Goal: Contribute content

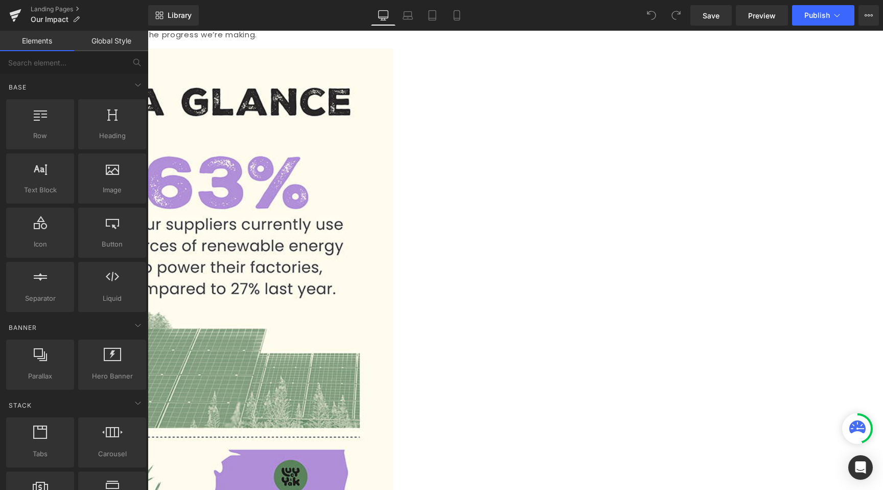
scroll to position [552, 0]
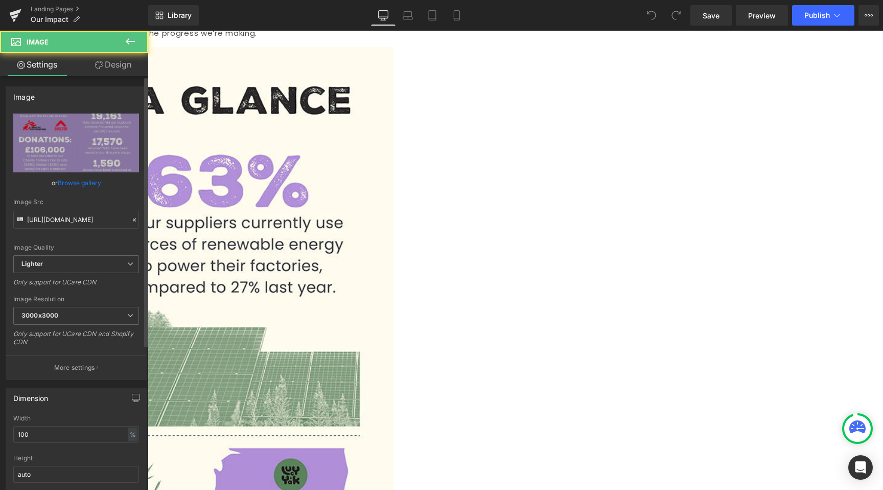
click at [69, 184] on link "Browse gallery" at bounding box center [79, 183] width 43 height 18
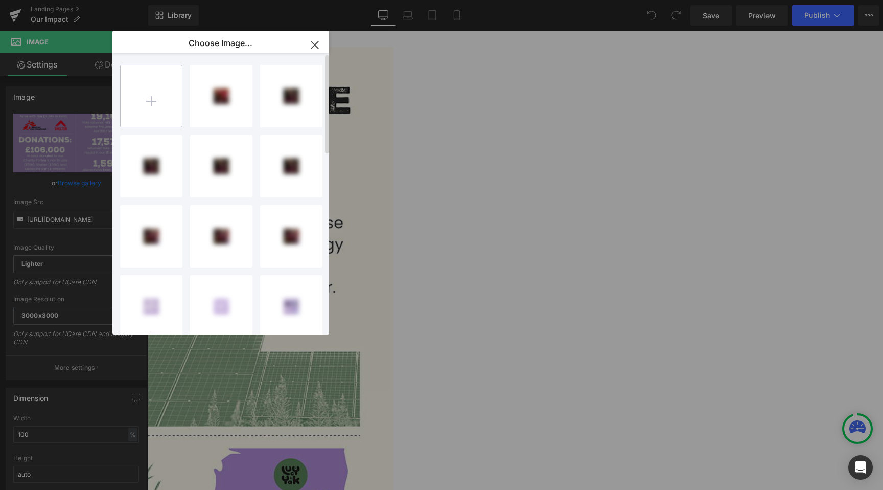
click at [161, 86] on input "file" at bounding box center [151, 95] width 61 height 61
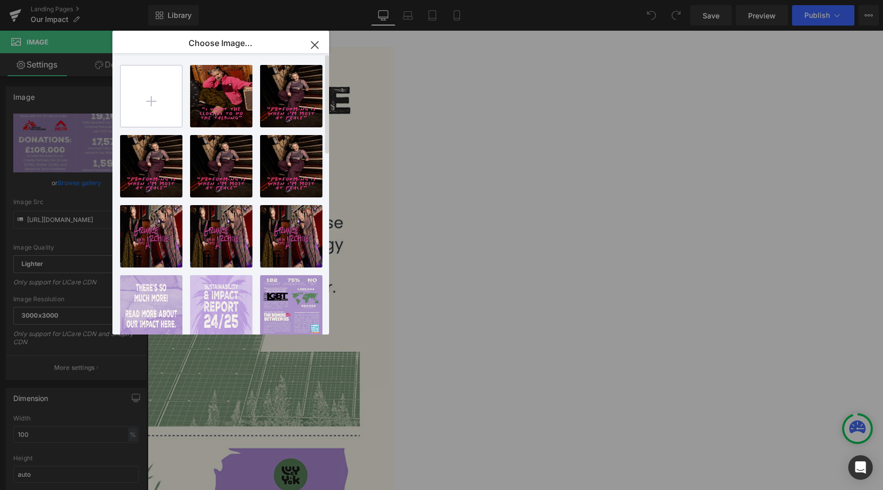
type input "C:\fakepath\4x5_3.jpg"
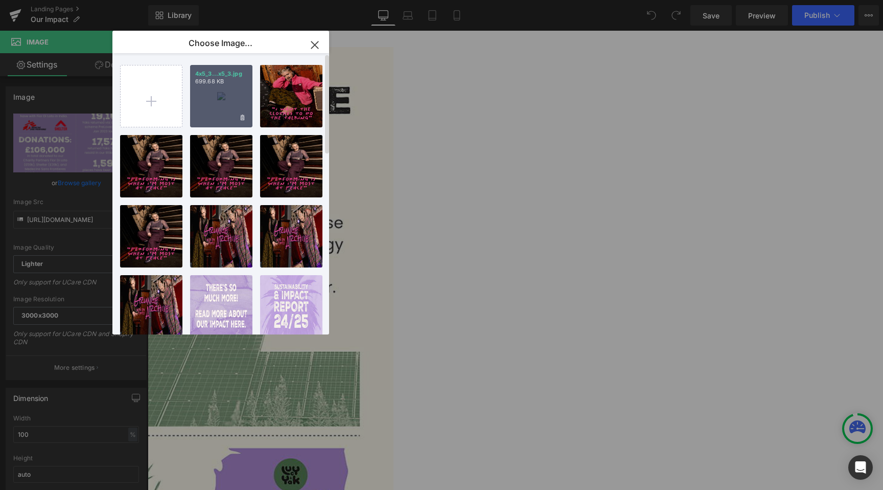
click at [211, 99] on div "4x5_3...x5_3.jpg 699.68 KB" at bounding box center [221, 96] width 62 height 62
type input "https://ucarecdn.com/bf2b2412-573c-4c2d-9fd5-0d58159f96c8/-/format/auto/-/previ…"
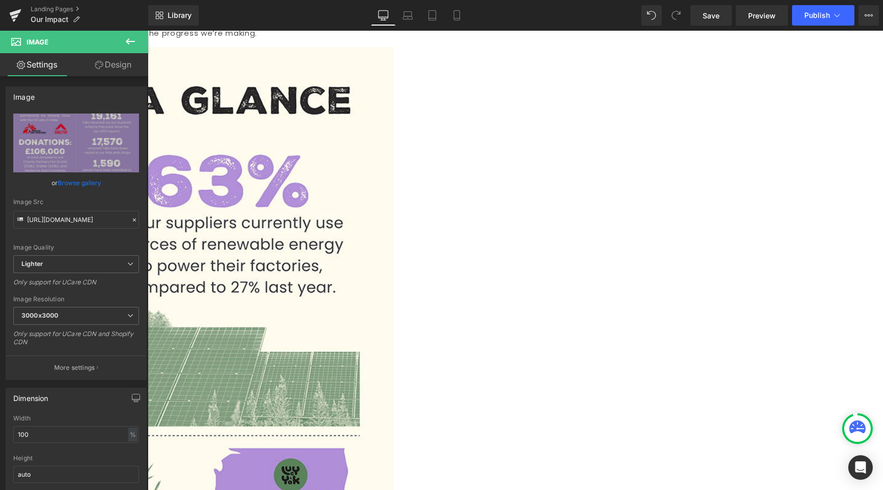
click at [410, 18] on icon at bounding box center [408, 15] width 10 height 10
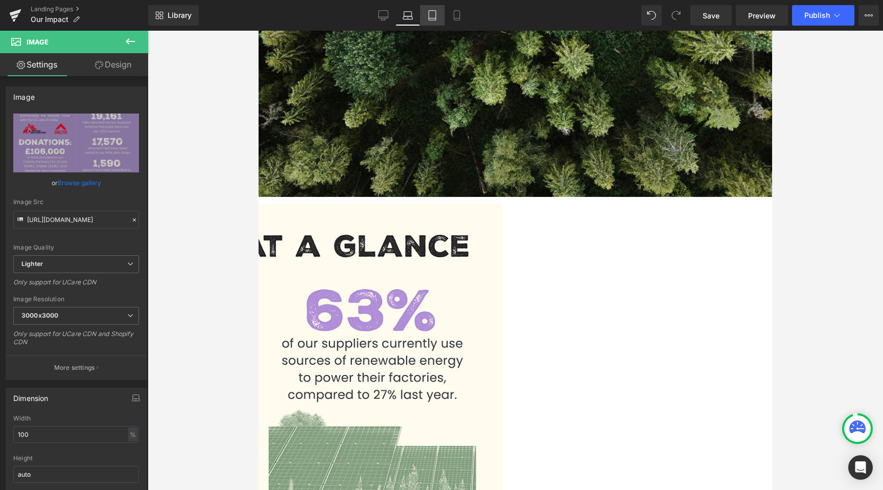
click at [422, 18] on link "Tablet" at bounding box center [432, 15] width 25 height 20
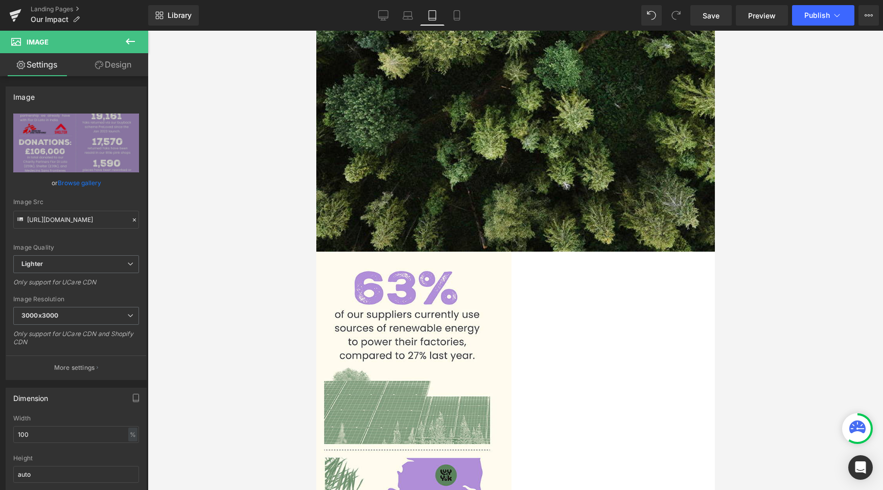
click at [437, 13] on icon at bounding box center [432, 15] width 10 height 10
click at [451, 13] on link "Mobile" at bounding box center [457, 15] width 25 height 20
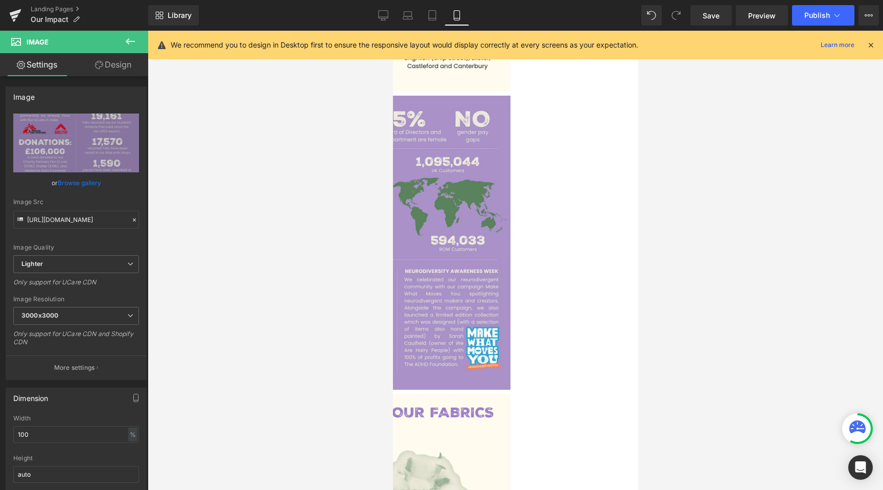
click at [510, 212] on img at bounding box center [392, 243] width 235 height 294
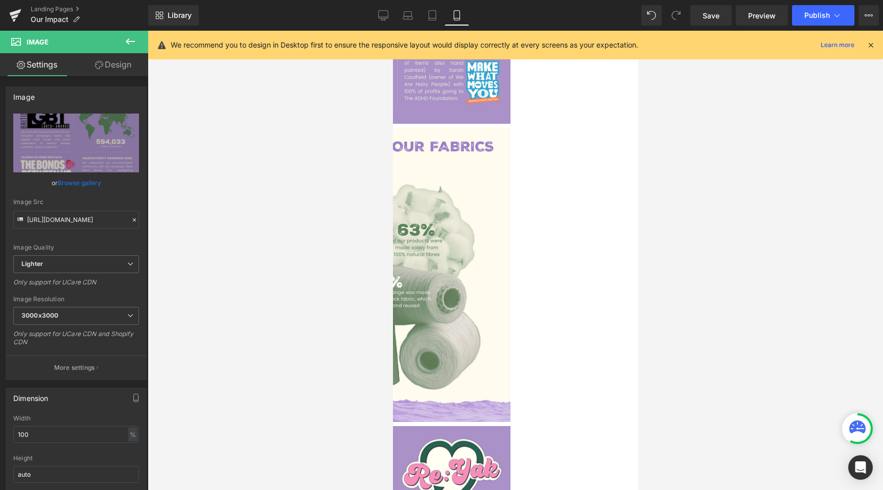
scroll to position [654, 0]
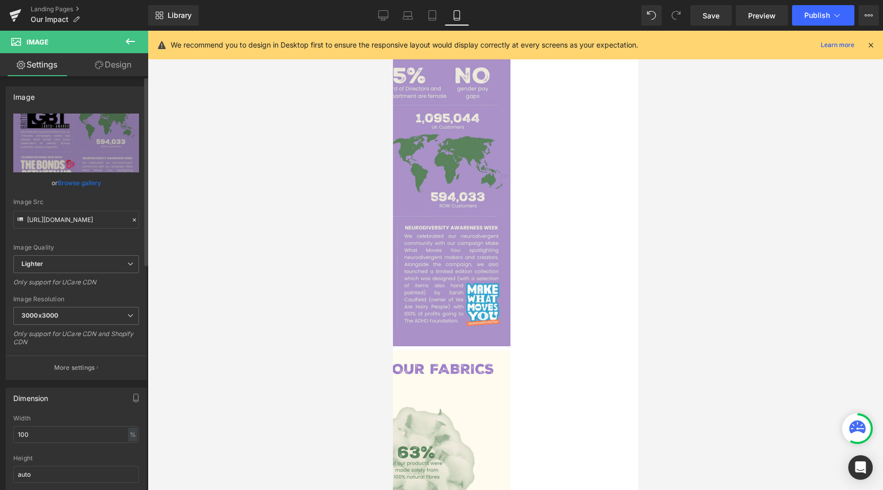
click at [80, 189] on link "Browse gallery" at bounding box center [79, 183] width 43 height 18
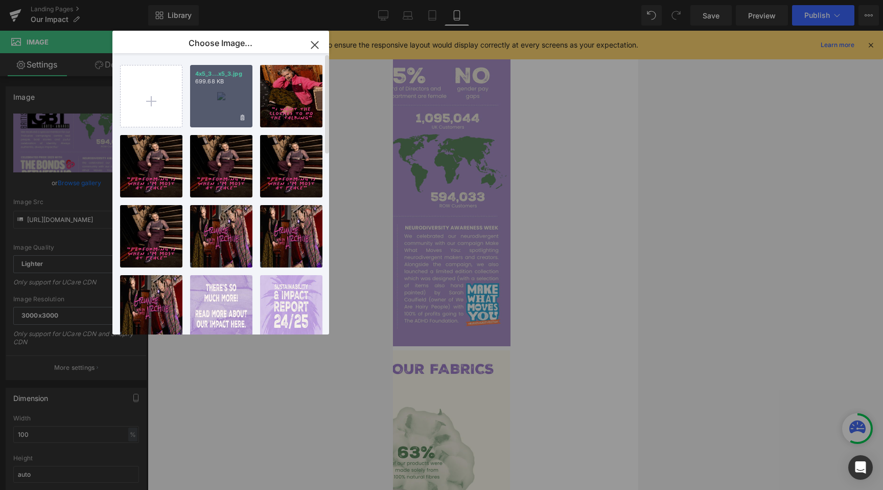
click at [230, 96] on div "4x5_3...x5_3.jpg 699.68 KB" at bounding box center [221, 96] width 62 height 62
type input "https://ucarecdn.com/bf2b2412-573c-4c2d-9fd5-0d58159f96c8/-/format/auto/-/previ…"
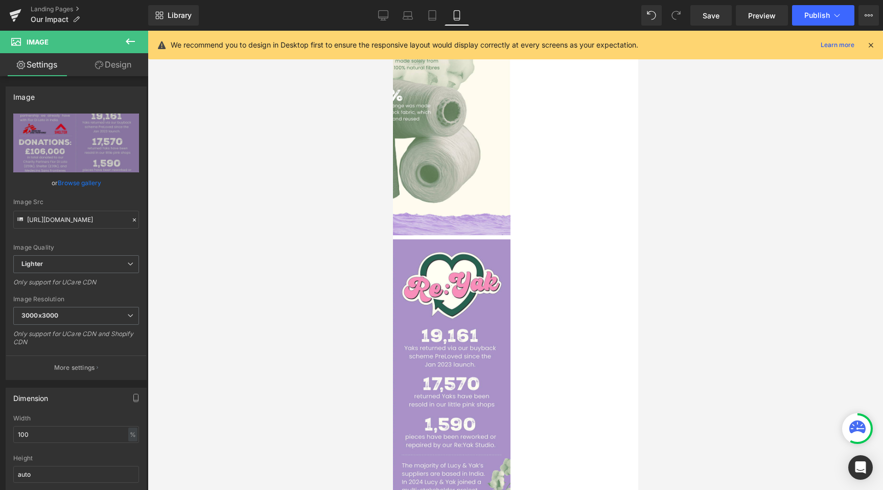
scroll to position [1082, 0]
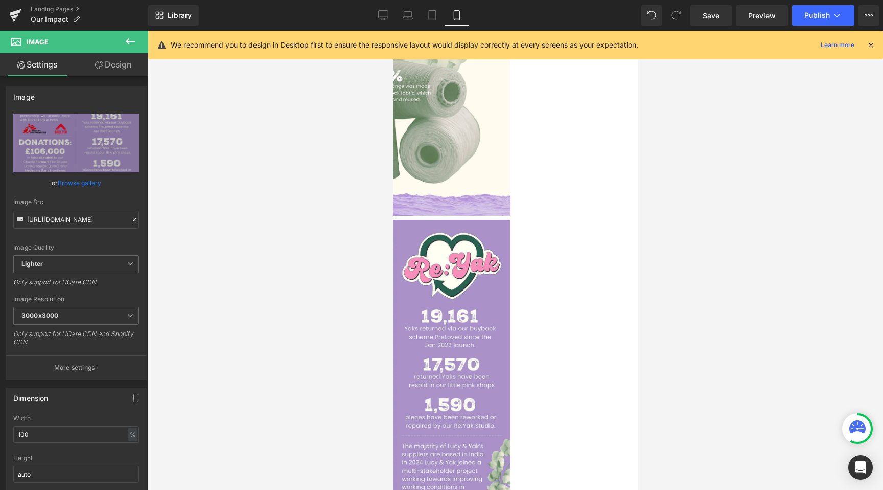
click at [510, 329] on img at bounding box center [392, 367] width 235 height 294
click at [74, 190] on link "Browse gallery" at bounding box center [79, 183] width 43 height 18
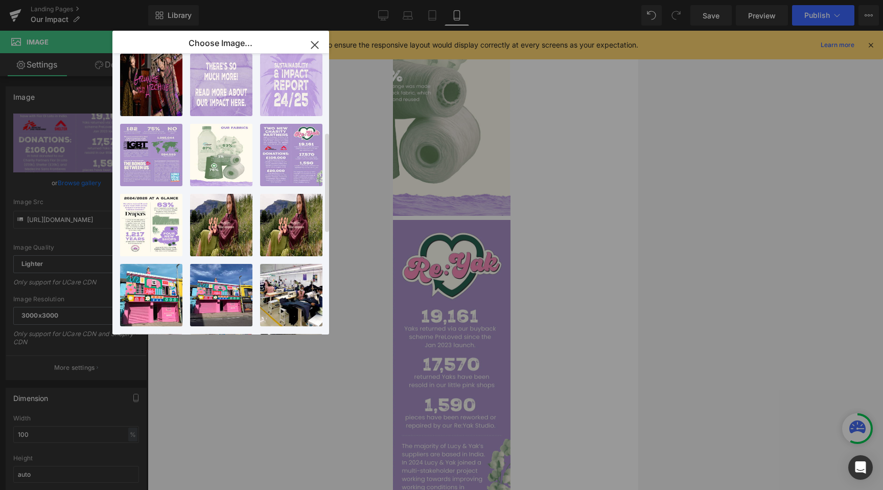
scroll to position [235, 0]
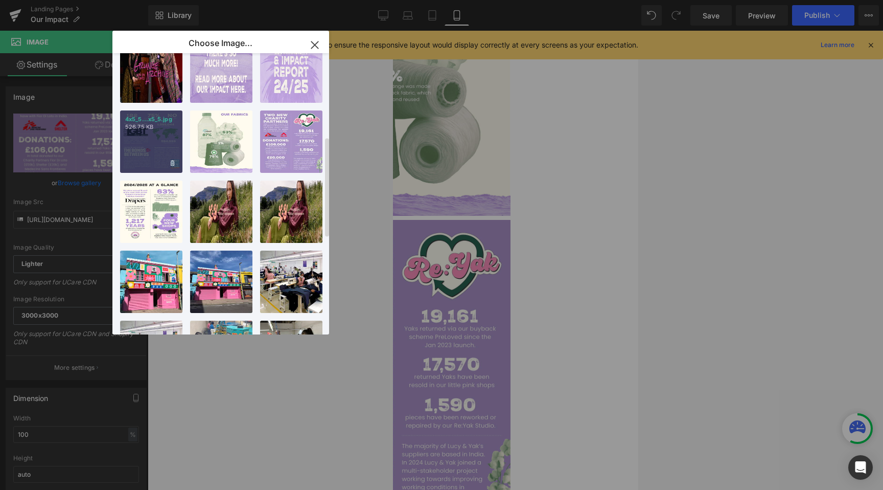
click at [159, 149] on div "4x5_5...x5_5.jpg 526.75 KB" at bounding box center [151, 141] width 62 height 62
type input "https://ucarecdn.com/94e42878-93dc-4f71-a9fa-d91220f15804/-/format/auto/-/previ…"
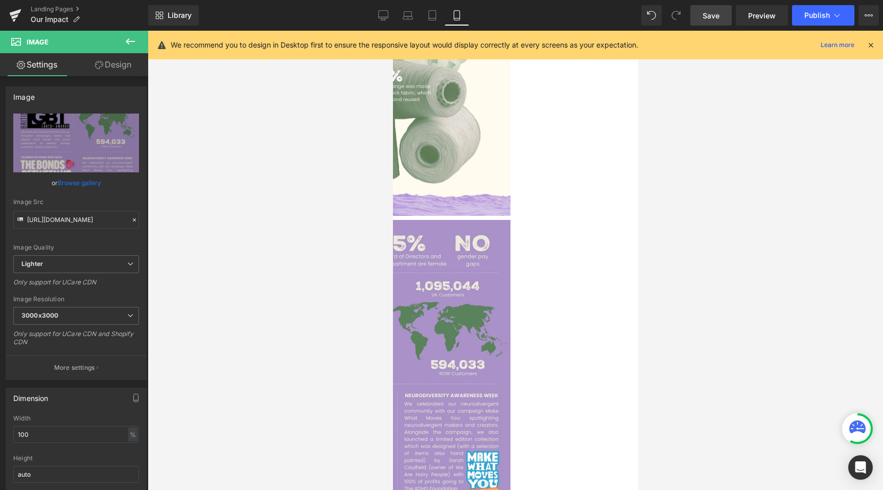
click at [709, 24] on link "Save" at bounding box center [710, 15] width 41 height 20
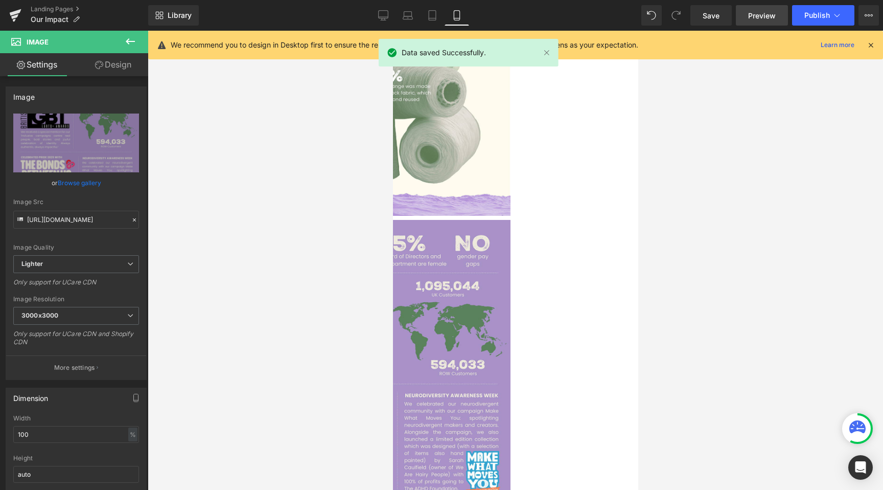
click at [757, 20] on span "Preview" at bounding box center [762, 15] width 28 height 11
